Goal: Register for event/course

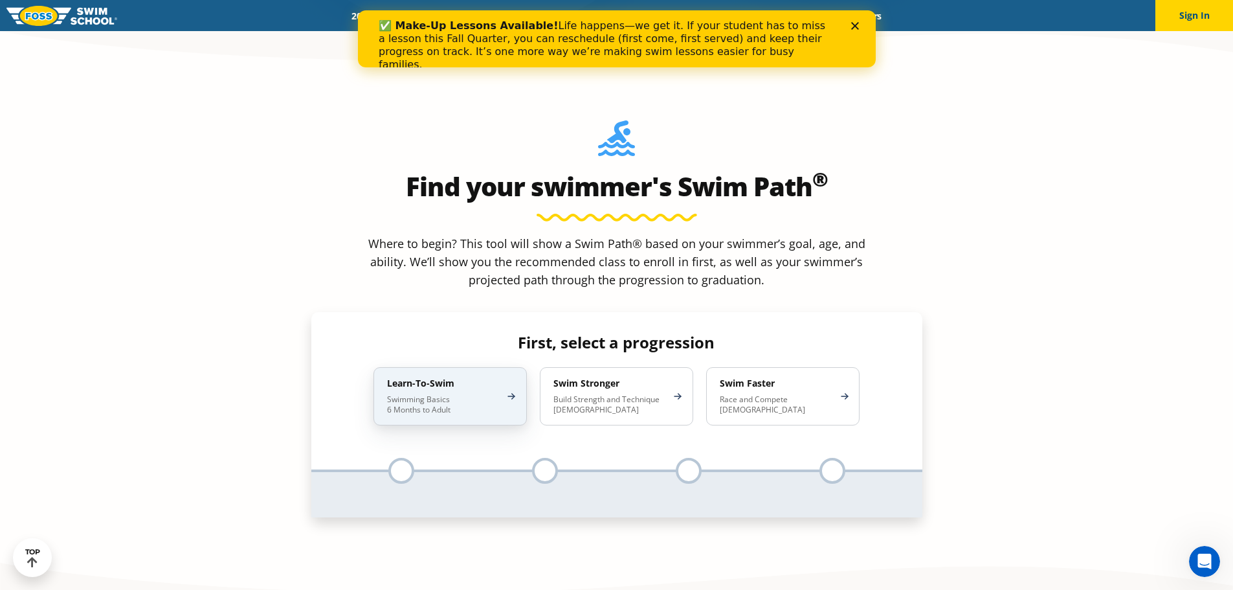
click at [464, 394] on p "Swimming Basics 6 Months to Adult" at bounding box center [443, 404] width 113 height 21
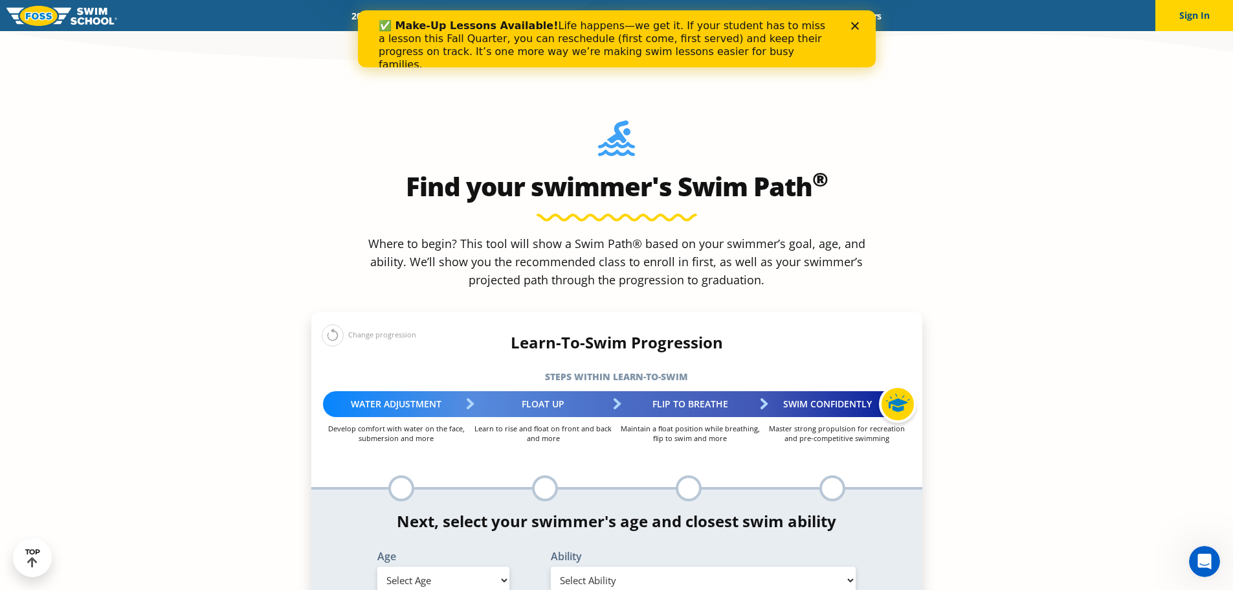
click at [474, 566] on select "Select Age 6 months - 1 year 1 year 2 years 3 years 4 years 5 years 6 years 7 y…" at bounding box center [443, 579] width 132 height 27
select select "8-years"
click at [377, 566] on select "Select Age 6 months - 1 year 1 year 2 years 3 years 4 years 5 years 6 years 7 y…" at bounding box center [443, 579] width 132 height 27
click at [693, 566] on select "Select Ability First in-water experience When in the water, reliant on a life j…" at bounding box center [704, 579] width 306 height 27
select select "8-years-uncomfortable-putting-face-in-the-water-andor-getting-water-on-ears-whi…"
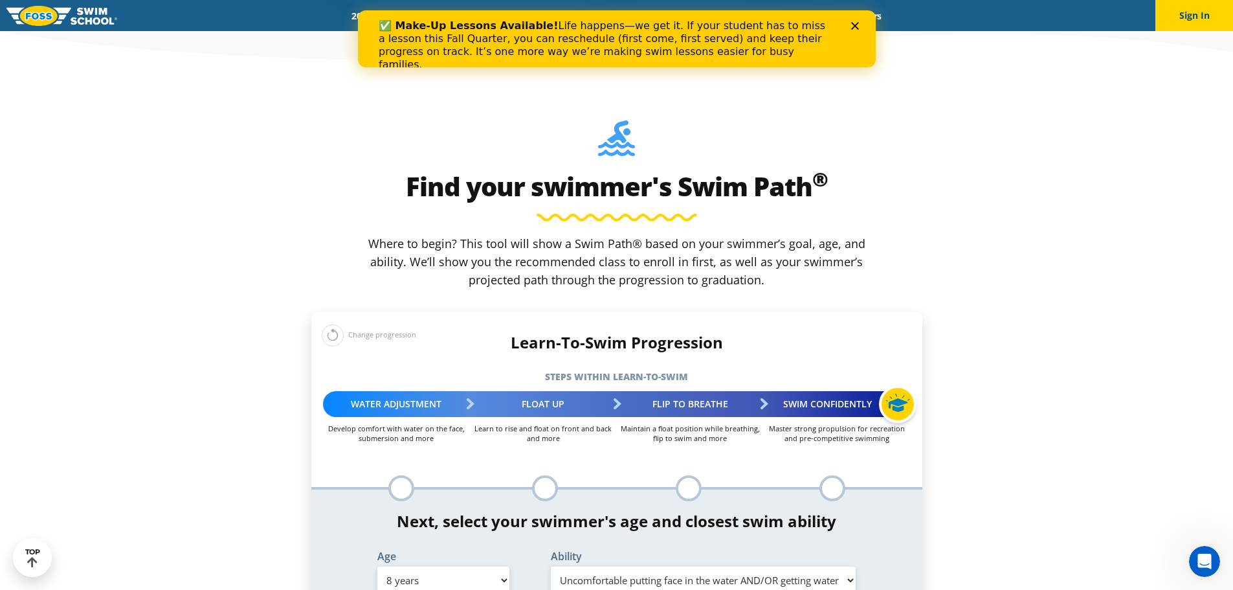
click at [551, 566] on select "Select Ability First in-water experience When in the water, reliant on a life j…" at bounding box center [704, 579] width 306 height 27
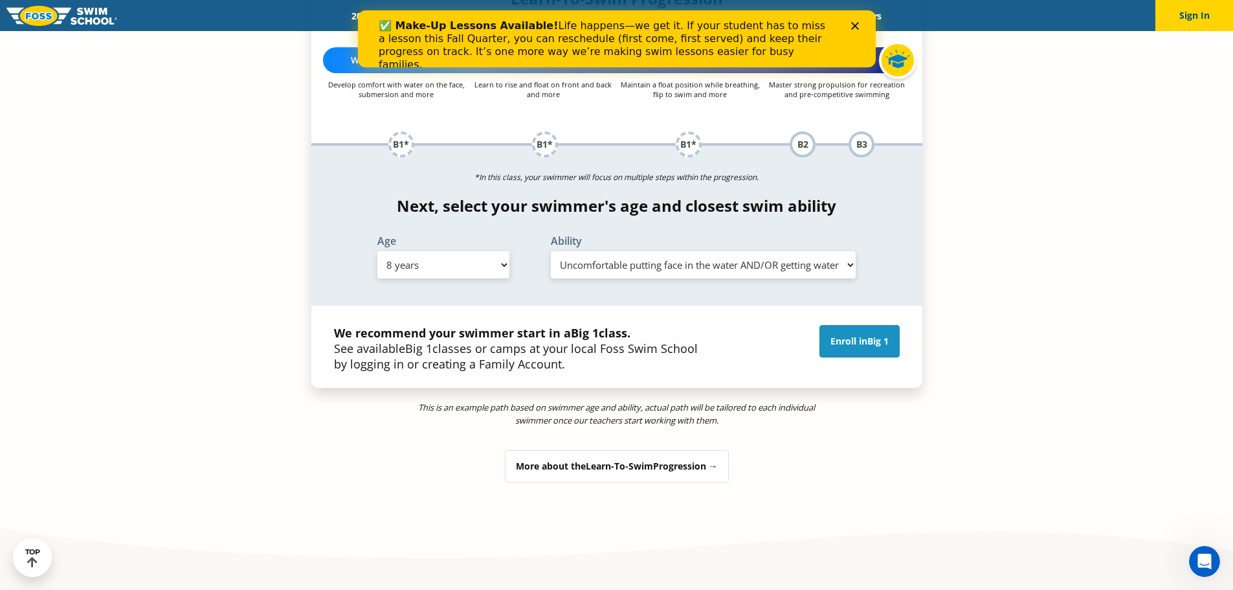
scroll to position [1359, 0]
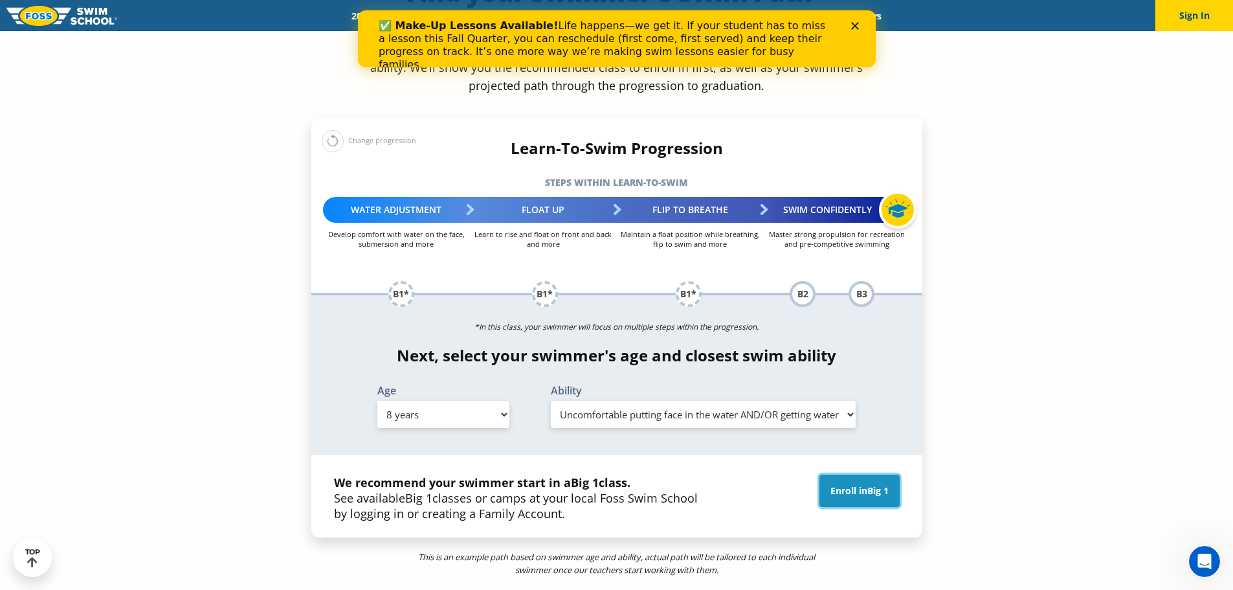
click at [861, 475] on link "Enroll in Big 1" at bounding box center [860, 491] width 80 height 32
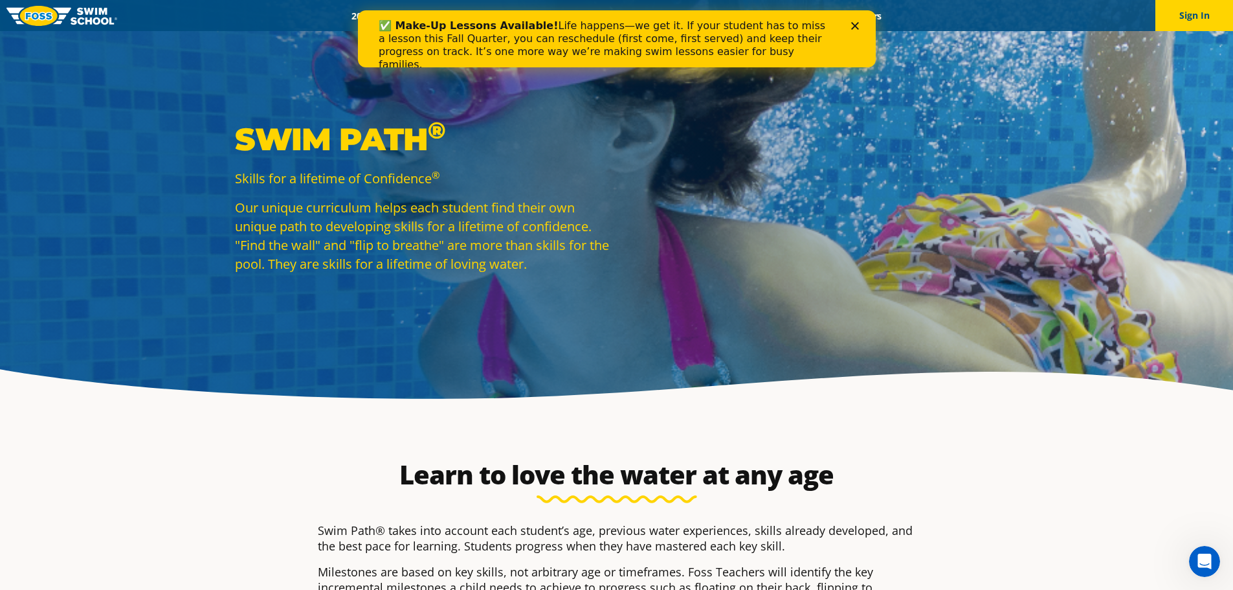
click at [852, 27] on icon "Close" at bounding box center [855, 26] width 8 height 8
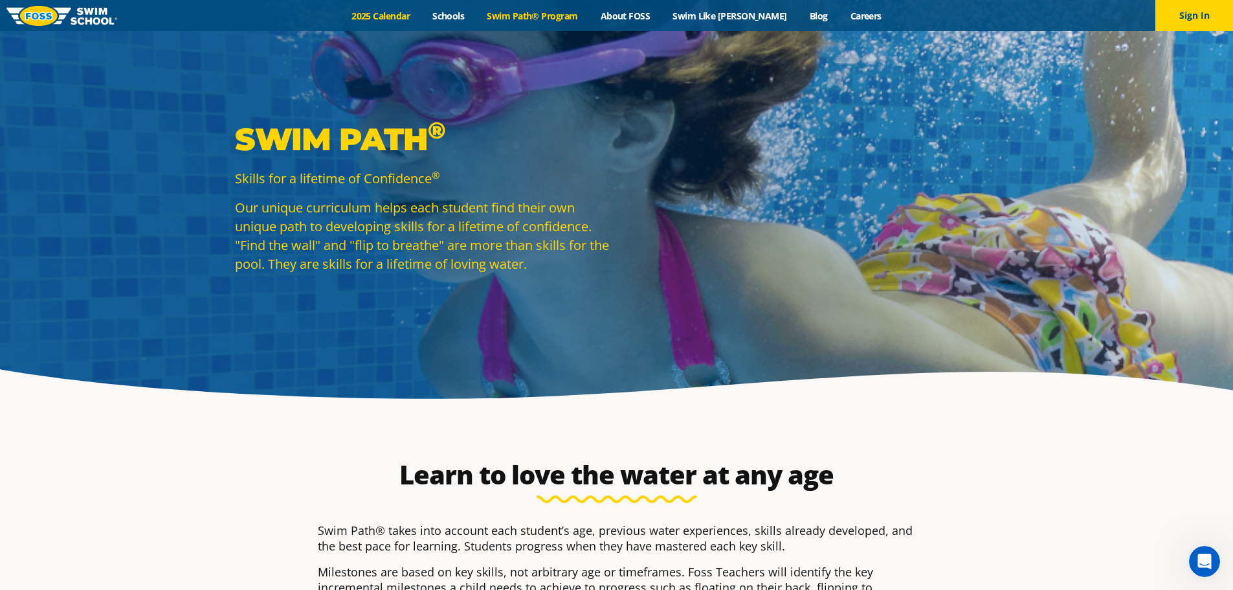
click at [411, 17] on link "2025 Calendar" at bounding box center [381, 16] width 81 height 12
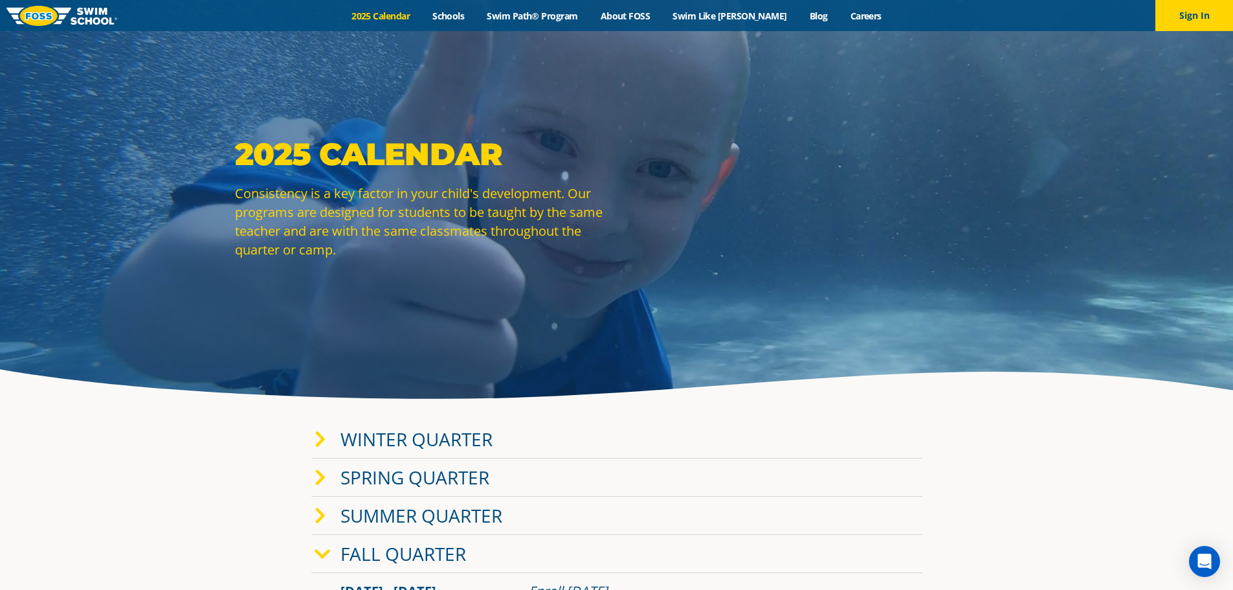
click at [418, 444] on link "Winter Quarter" at bounding box center [417, 439] width 152 height 25
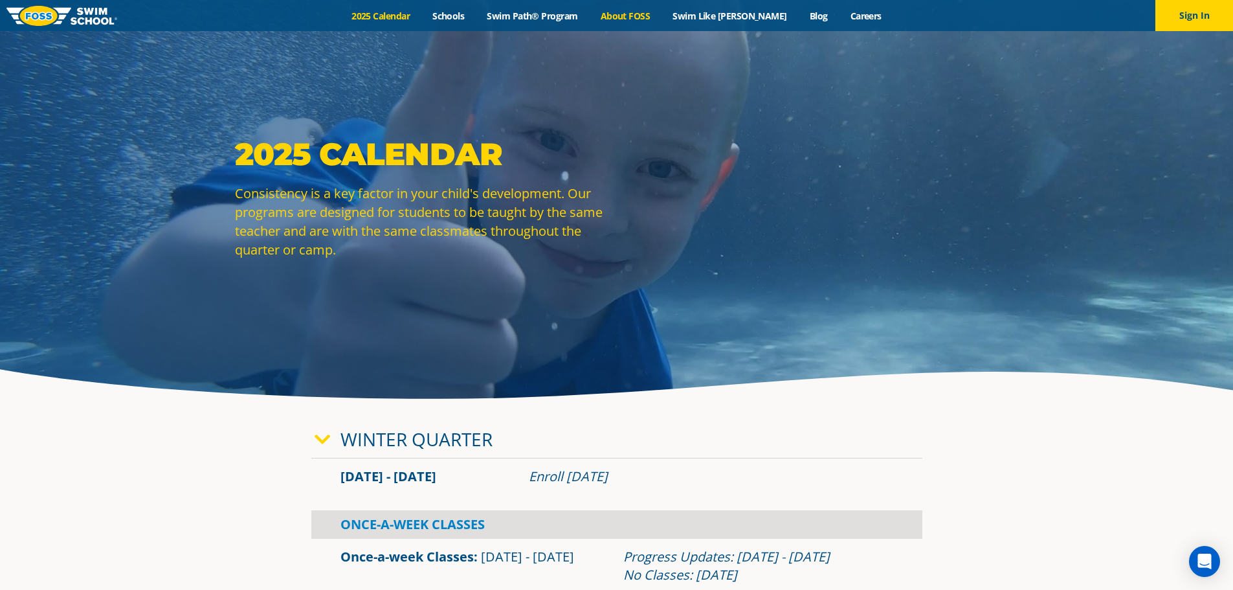
click at [662, 18] on link "About FOSS" at bounding box center [625, 16] width 73 height 12
